Goal: Complete application form

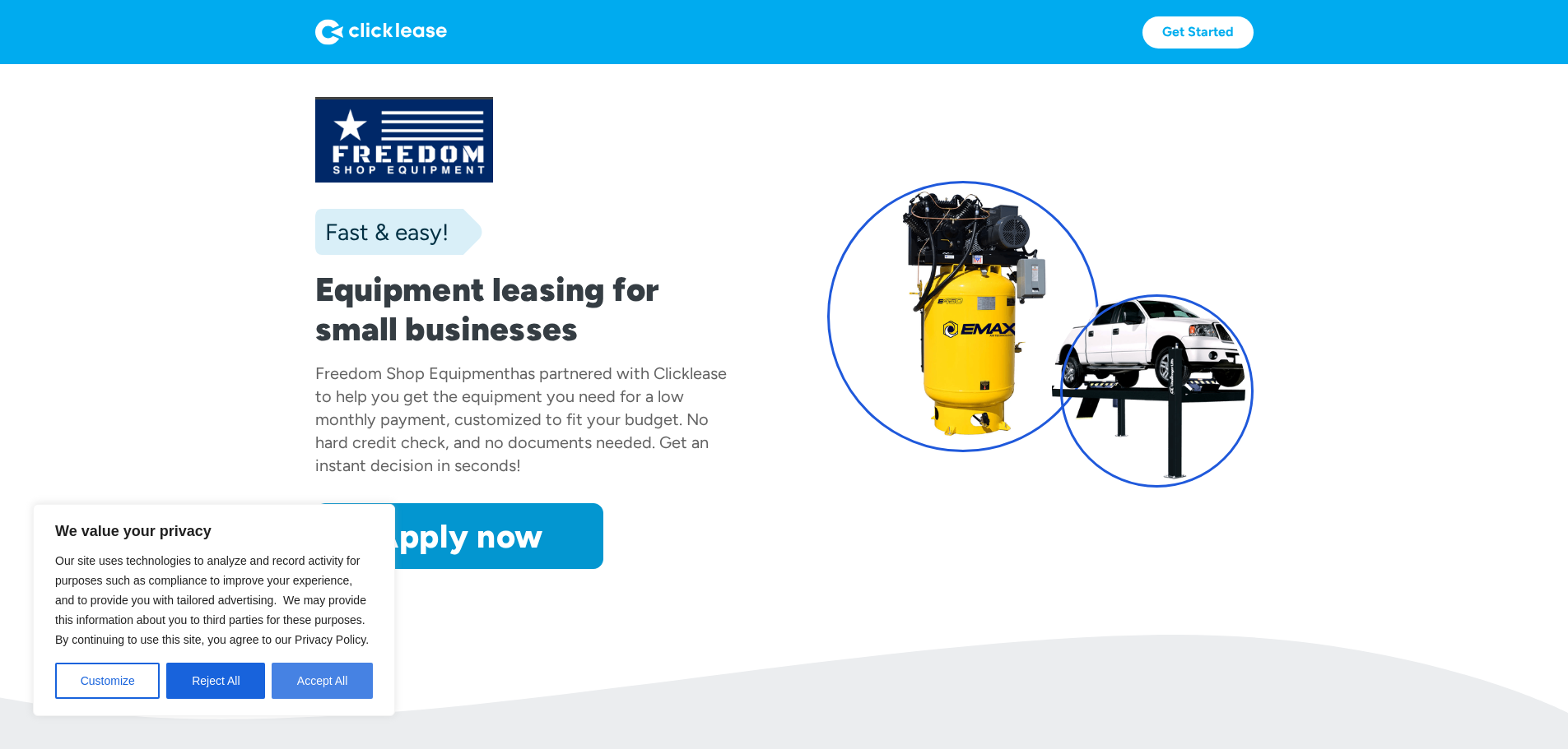
click at [323, 679] on button "Accept All" at bounding box center [323, 681] width 101 height 37
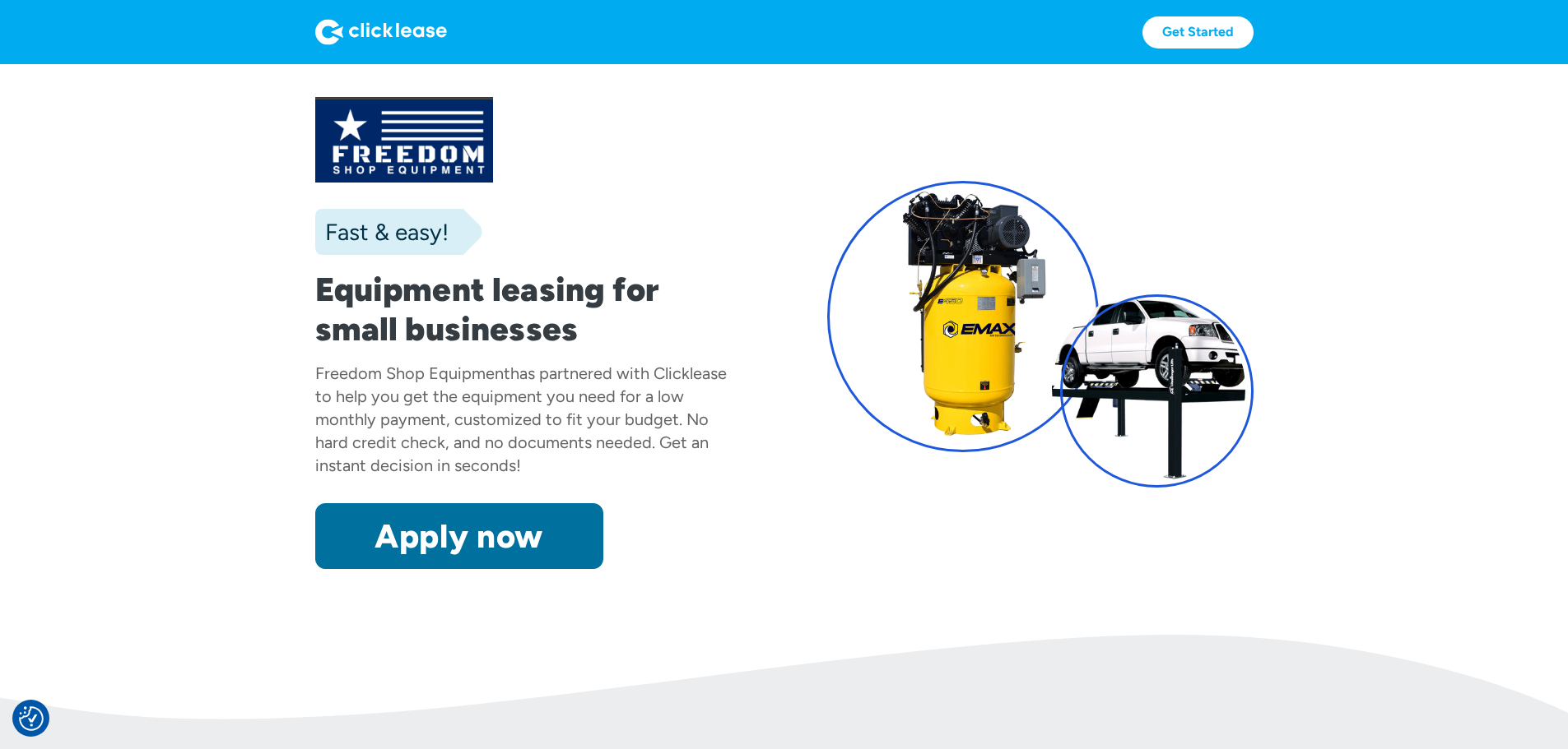
click at [338, 569] on link "Apply now" at bounding box center [459, 536] width 288 height 66
